Goal: Task Accomplishment & Management: Manage account settings

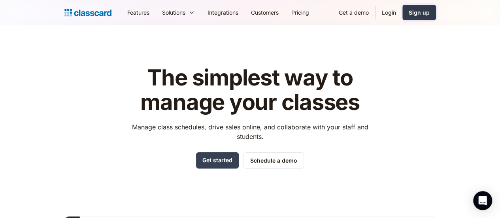
click at [429, 8] on div "Sign up" at bounding box center [418, 12] width 21 height 8
click at [402, 12] on link "Login" at bounding box center [388, 13] width 27 height 18
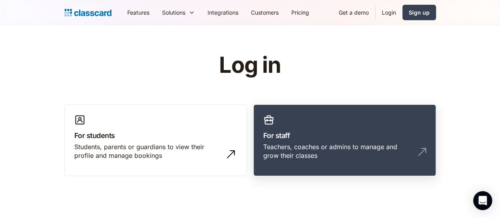
click at [312, 129] on link "For staff Teachers, coaches or admins to manage and grow their classes" at bounding box center [344, 140] width 182 height 72
